Goal: Browse casually

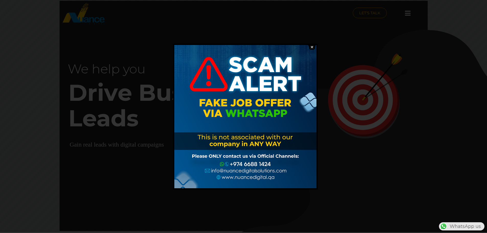
click at [313, 46] on img at bounding box center [312, 47] width 10 height 5
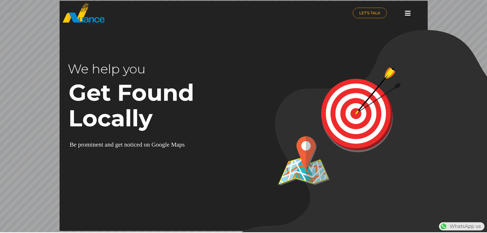
click at [409, 14] on icon at bounding box center [408, 13] width 6 height 6
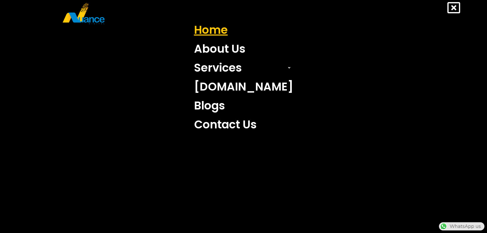
click at [229, 35] on link "Home" at bounding box center [243, 29] width 107 height 19
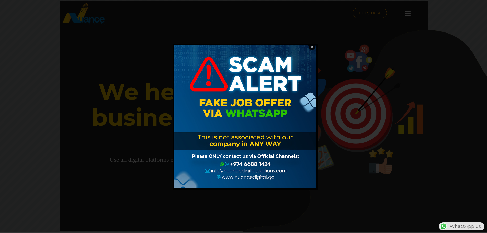
click at [313, 47] on img at bounding box center [312, 47] width 10 height 5
